Goal: Entertainment & Leisure: Browse casually

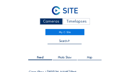
click at [48, 22] on div "Cameras" at bounding box center [51, 21] width 23 height 6
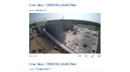
scroll to position [185, 0]
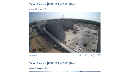
click at [48, 22] on img at bounding box center [65, 32] width 72 height 41
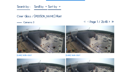
scroll to position [37, 0]
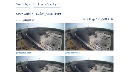
click at [45, 34] on img at bounding box center [40, 36] width 49 height 27
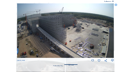
click at [49, 34] on img at bounding box center [65, 30] width 97 height 55
click at [109, 2] on div "Fullscreen" at bounding box center [108, 2] width 7 height 2
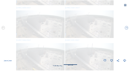
scroll to position [0, 0]
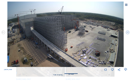
click at [125, 5] on icon at bounding box center [126, 4] width 3 height 3
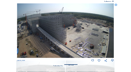
click at [116, 4] on icon at bounding box center [116, 4] width 3 height 3
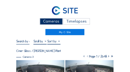
click at [50, 21] on div "Cameras" at bounding box center [51, 21] width 23 height 6
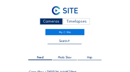
click at [30, 42] on div "Feed Photo Show Map Search Fullscreen" at bounding box center [65, 53] width 98 height 28
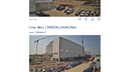
scroll to position [103, 0]
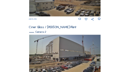
click at [59, 40] on img at bounding box center [65, 54] width 72 height 41
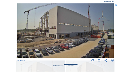
click at [107, 1] on div "Fullscreen" at bounding box center [108, 2] width 7 height 2
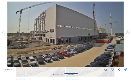
click at [107, 9] on img at bounding box center [65, 35] width 116 height 66
